Goal: Task Accomplishment & Management: Manage account settings

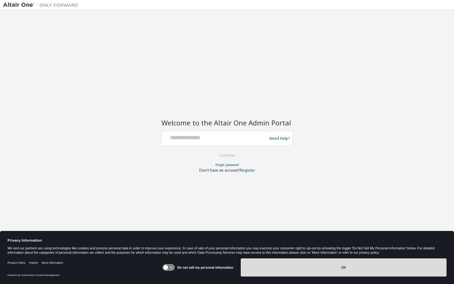
click at [226, 266] on button "OK" at bounding box center [344, 268] width 206 height 18
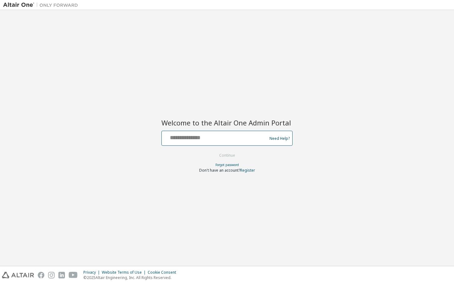
click at [207, 140] on input "text" at bounding box center [215, 136] width 102 height 9
type input "**********"
drag, startPoint x: 239, startPoint y: 139, endPoint x: 51, endPoint y: 134, distance: 188.3
click at [0, 123] on html "**********" at bounding box center [227, 142] width 454 height 284
type input "**********"
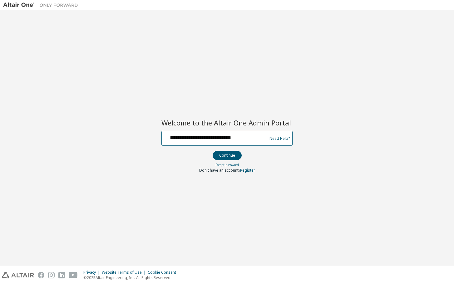
click at [213, 151] on button "Continue" at bounding box center [227, 155] width 29 height 9
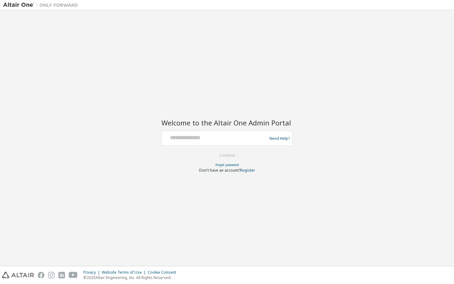
click at [31, 2] on img at bounding box center [42, 5] width 78 height 6
click at [31, 4] on img at bounding box center [42, 5] width 78 height 6
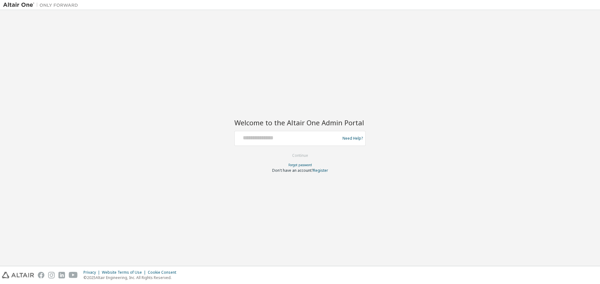
click at [247, 143] on div at bounding box center [288, 139] width 102 height 12
click at [256, 141] on input "text" at bounding box center [288, 137] width 102 height 9
type input "**********"
click at [285, 151] on button "Continue" at bounding box center [299, 155] width 29 height 9
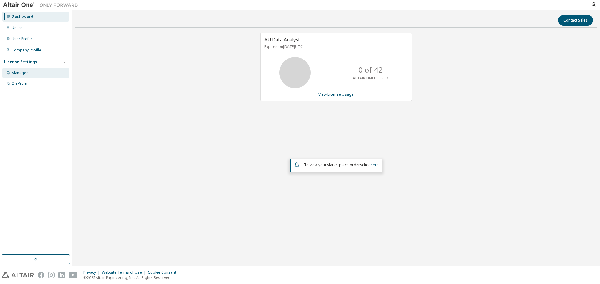
click at [27, 73] on div "Managed" at bounding box center [20, 73] width 17 height 5
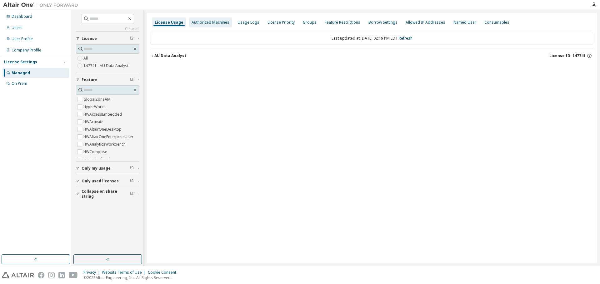
click at [215, 22] on div "Authorized Machines" at bounding box center [210, 22] width 38 height 5
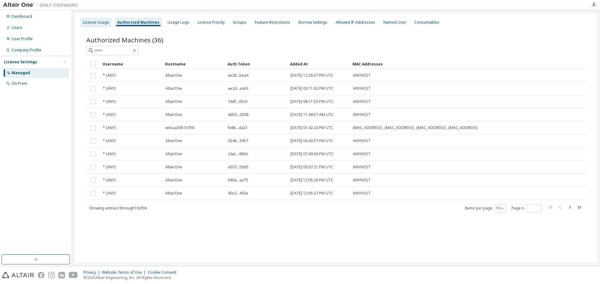
click at [100, 23] on div "License Usage" at bounding box center [96, 22] width 26 height 5
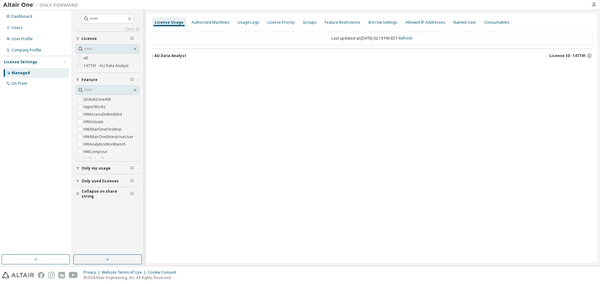
click at [28, 120] on div "Dashboard Users User Profile Company Profile License Settings Managed On Prem" at bounding box center [36, 132] width 70 height 243
click at [213, 18] on div "Authorized Machines" at bounding box center [210, 22] width 43 height 10
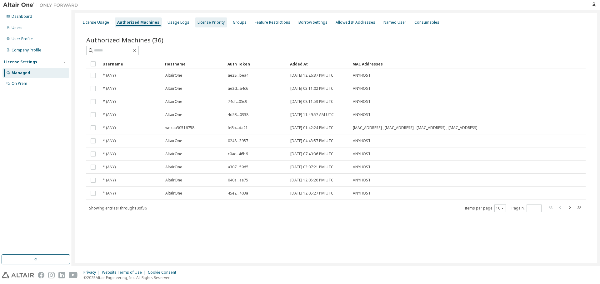
drag, startPoint x: 141, startPoint y: 20, endPoint x: 215, endPoint y: 21, distance: 74.9
click at [215, 21] on div "License Priority" at bounding box center [210, 22] width 27 height 5
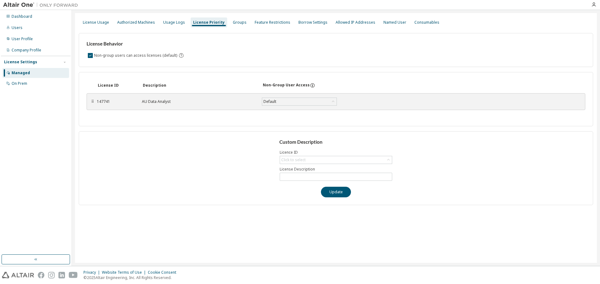
click at [170, 13] on div "License Usage Authorized Machines Usage Logs License Priority Groups Feature Re…" at bounding box center [335, 138] width 521 height 250
click at [170, 19] on div "Usage Logs" at bounding box center [173, 22] width 27 height 10
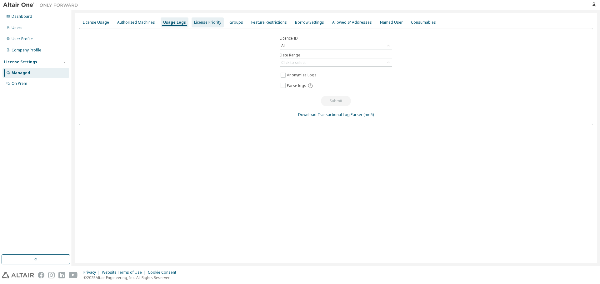
click at [202, 24] on div "License Priority" at bounding box center [207, 22] width 27 height 5
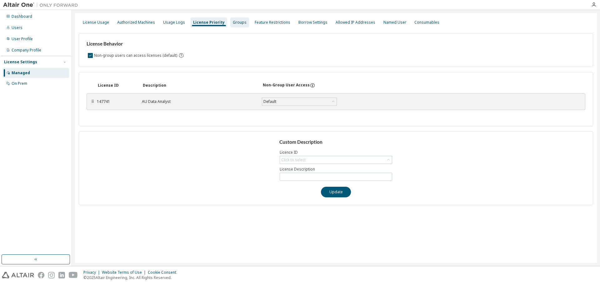
click at [230, 23] on div "Groups" at bounding box center [239, 22] width 19 height 10
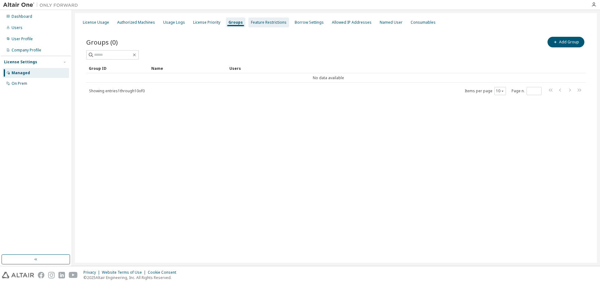
click at [261, 22] on div "Feature Restrictions" at bounding box center [269, 22] width 36 height 5
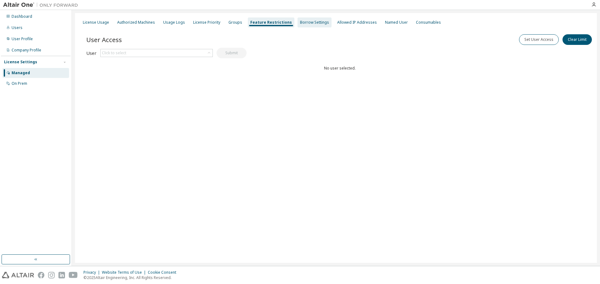
click at [300, 23] on div "Borrow Settings" at bounding box center [314, 22] width 29 height 5
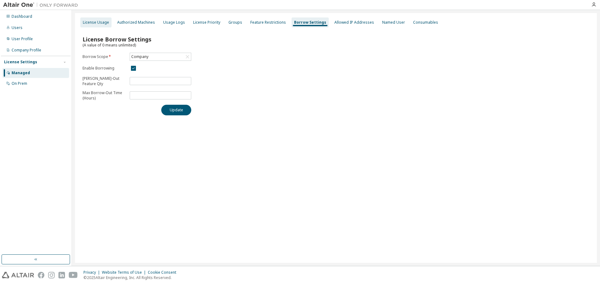
click at [98, 20] on div "License Usage" at bounding box center [96, 22] width 26 height 5
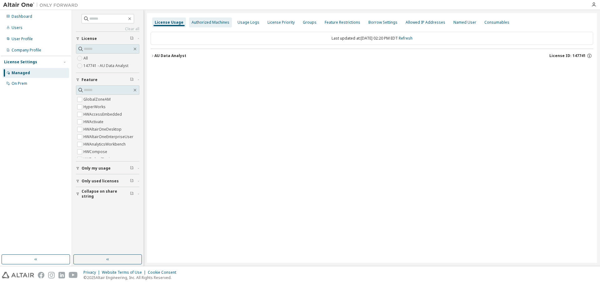
click at [214, 25] on div "Authorized Machines" at bounding box center [210, 22] width 38 height 5
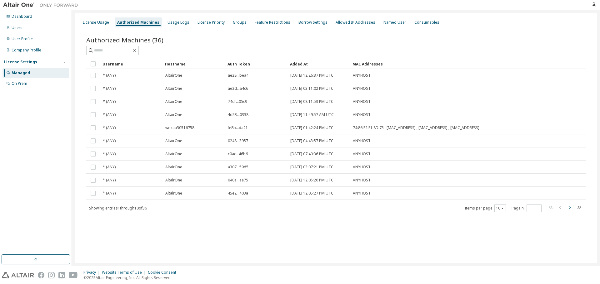
click at [572, 208] on icon "button" at bounding box center [568, 207] width 7 height 7
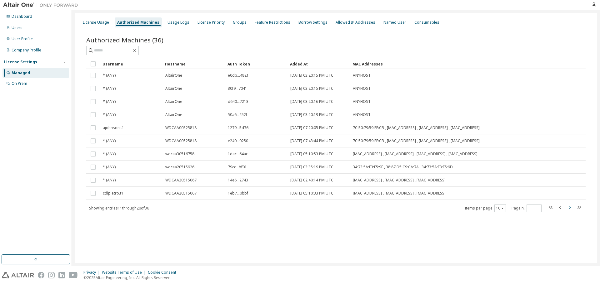
click at [568, 209] on icon "button" at bounding box center [568, 207] width 7 height 7
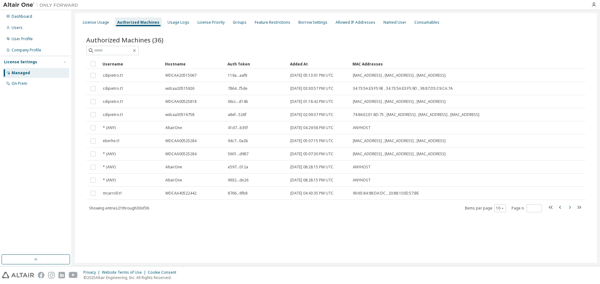
click at [570, 209] on icon "button" at bounding box center [570, 207] width 2 height 3
type input "*"
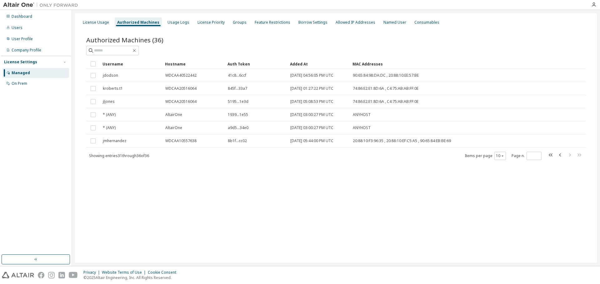
click at [42, 184] on div "Dashboard Users User Profile Company Profile License Settings Managed On Prem" at bounding box center [36, 132] width 70 height 243
click at [58, 185] on div "Dashboard Users User Profile Company Profile License Settings Managed On Prem" at bounding box center [36, 132] width 70 height 243
click at [27, 82] on div "On Prem" at bounding box center [35, 84] width 67 height 10
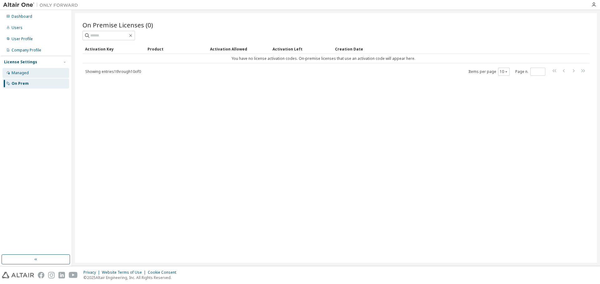
click at [54, 72] on div "Managed" at bounding box center [35, 73] width 67 height 10
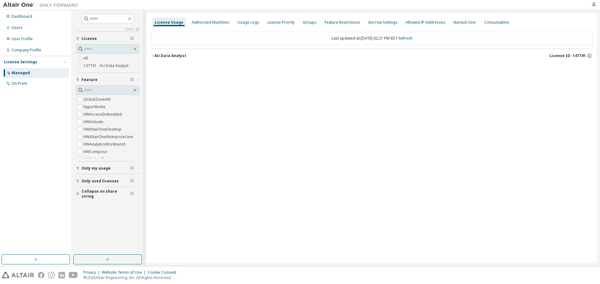
click at [110, 169] on div "Only my usage" at bounding box center [109, 168] width 56 height 5
click at [105, 201] on span "Only used licenses" at bounding box center [99, 199] width 37 height 5
click at [108, 229] on span "Collapse on share string" at bounding box center [105, 230] width 48 height 10
drag, startPoint x: 156, startPoint y: 58, endPoint x: 152, endPoint y: 58, distance: 4.4
click at [151, 58] on button "AU Data Analyst License ID: 147741" at bounding box center [372, 56] width 442 height 14
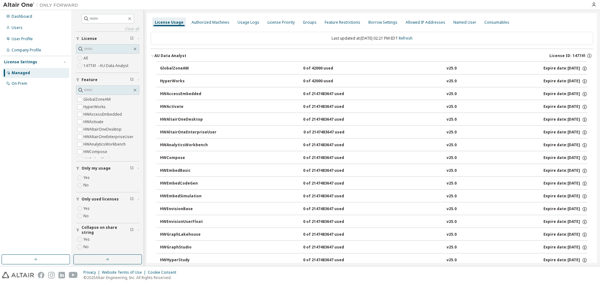
click at [154, 56] on icon "button" at bounding box center [153, 56] width 4 height 4
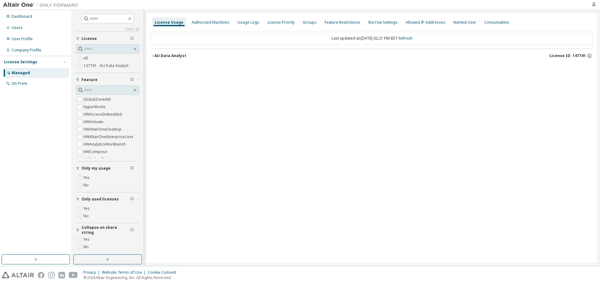
click at [154, 56] on icon "button" at bounding box center [153, 56] width 4 height 4
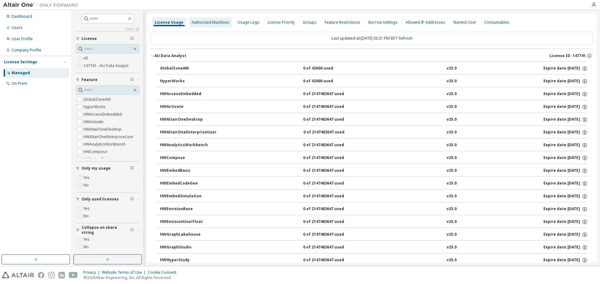
click at [197, 19] on div "Authorized Machines" at bounding box center [210, 22] width 43 height 10
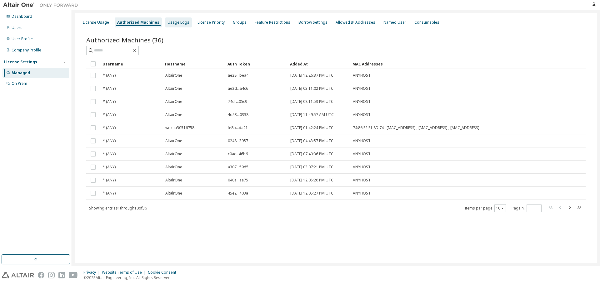
click at [183, 19] on div "Usage Logs" at bounding box center [178, 22] width 27 height 10
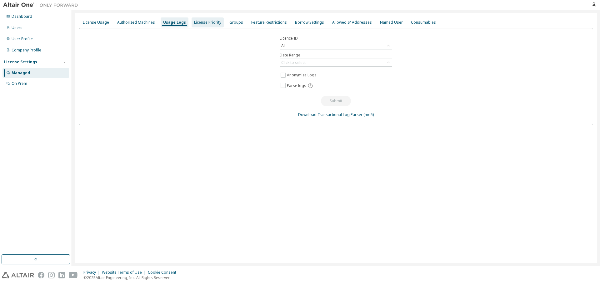
click at [204, 22] on div "License Priority" at bounding box center [207, 22] width 27 height 5
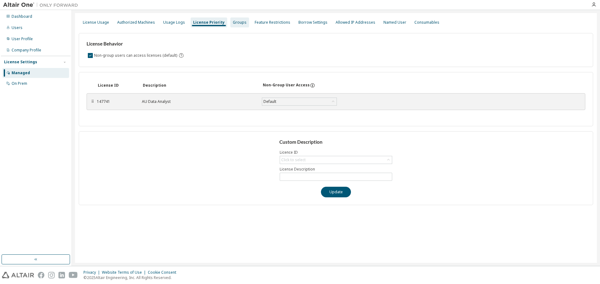
click at [233, 24] on div "Groups" at bounding box center [240, 22] width 14 height 5
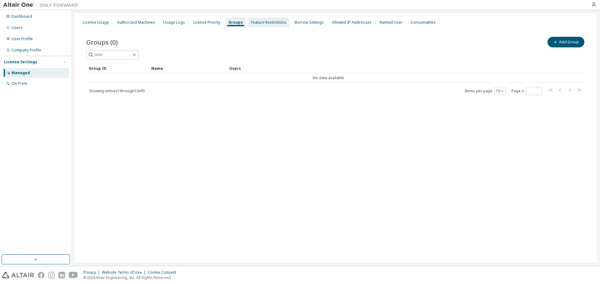
click at [252, 23] on div "Feature Restrictions" at bounding box center [269, 22] width 36 height 5
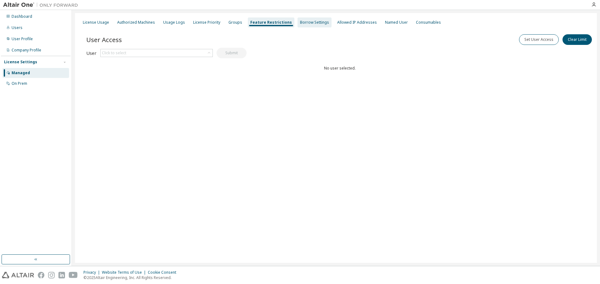
click at [303, 23] on div "Borrow Settings" at bounding box center [314, 22] width 29 height 5
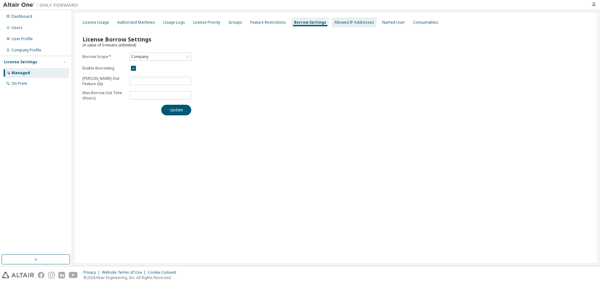
click at [355, 25] on div "Allowed IP Addresses" at bounding box center [354, 22] width 40 height 5
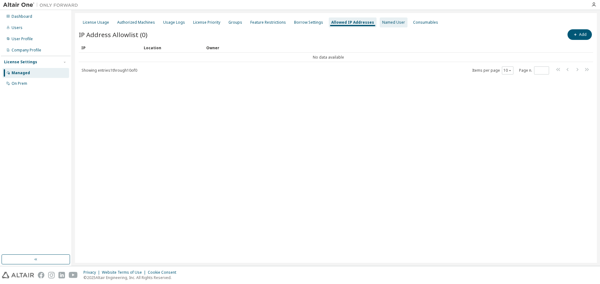
click at [387, 25] on div "Named User" at bounding box center [393, 22] width 23 height 5
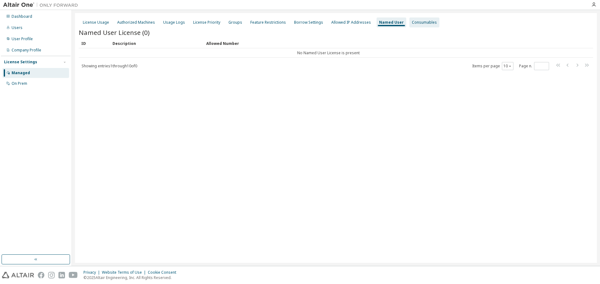
click at [416, 17] on div "Consumables" at bounding box center [424, 22] width 30 height 10
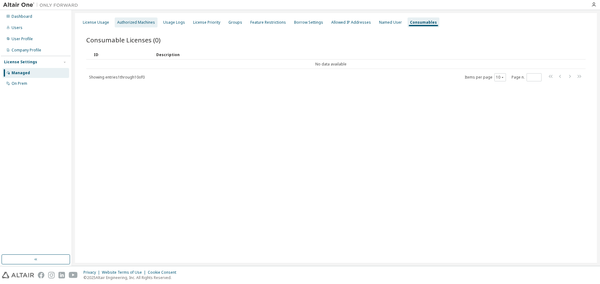
click at [131, 23] on div "Authorized Machines" at bounding box center [136, 22] width 38 height 5
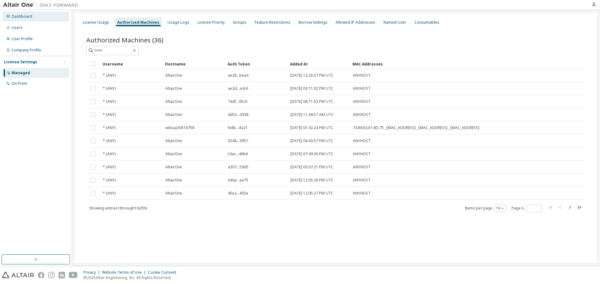
click at [25, 17] on div "Dashboard" at bounding box center [22, 16] width 21 height 5
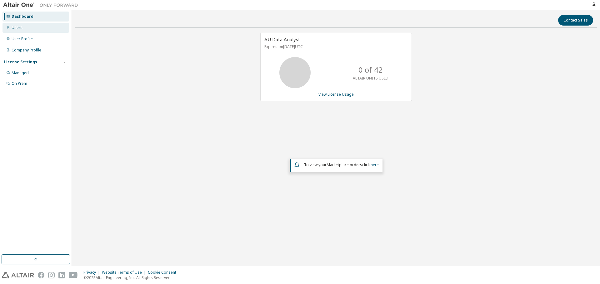
click at [30, 28] on div "Users" at bounding box center [35, 28] width 67 height 10
